Goal: Book appointment/travel/reservation

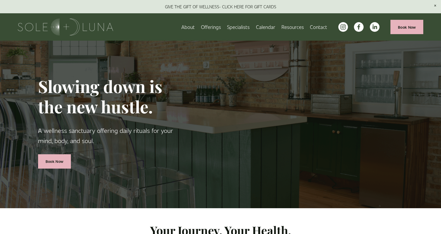
click at [0, 0] on span "Wellness Experiences" at bounding box center [0, 0] width 0 height 0
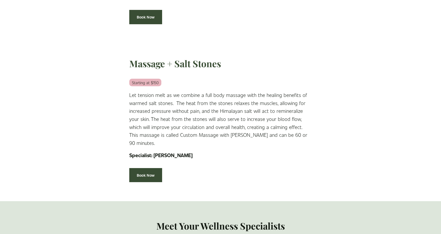
scroll to position [1959, 0]
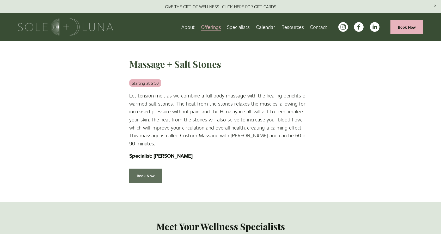
click at [144, 168] on link "Book Now" at bounding box center [145, 175] width 33 height 14
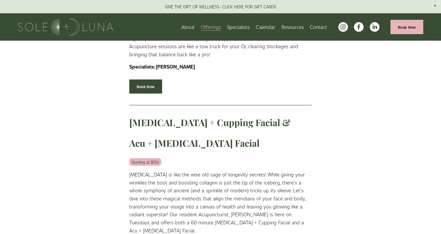
scroll to position [1404, 0]
click at [192, 27] on link "About" at bounding box center [187, 26] width 13 height 9
